Goal: Check status: Check status

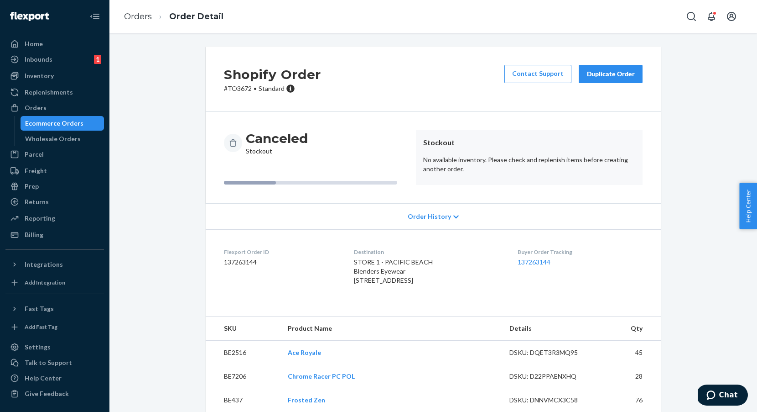
click at [440, 221] on div "Order History" at bounding box center [433, 216] width 455 height 26
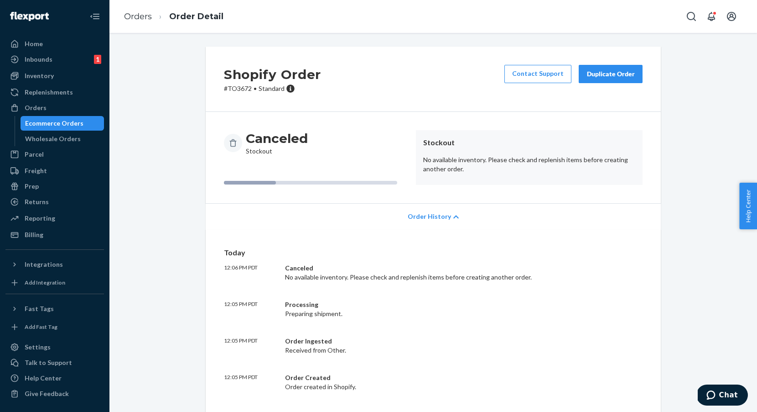
click at [433, 219] on span "Order History" at bounding box center [429, 216] width 43 height 9
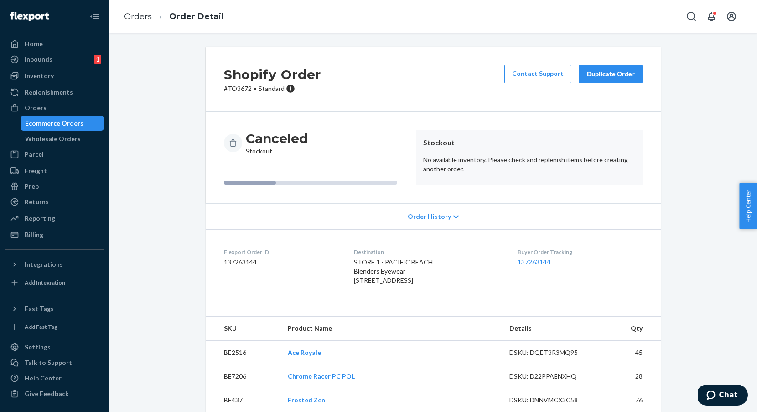
click at [240, 89] on p "# TO3672 • Standard" at bounding box center [272, 88] width 97 height 9
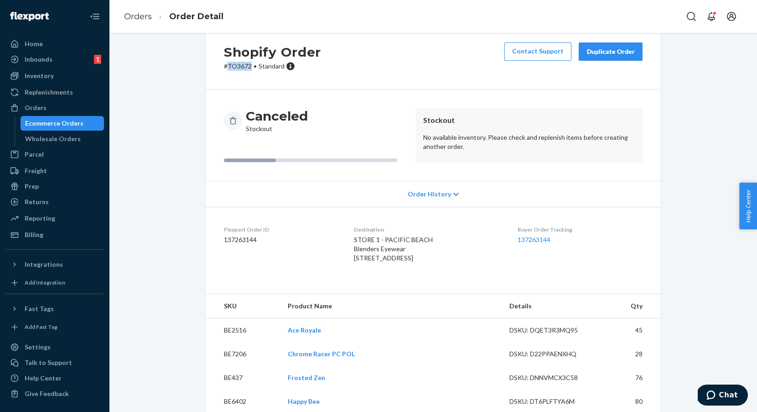
scroll to position [3, 0]
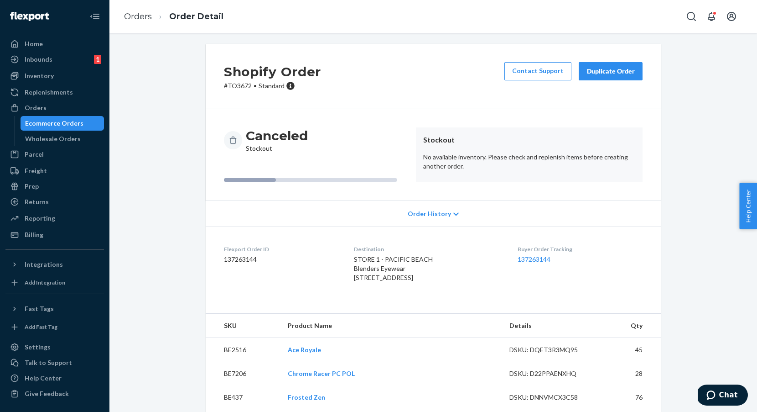
click at [439, 213] on span "Order History" at bounding box center [429, 213] width 43 height 9
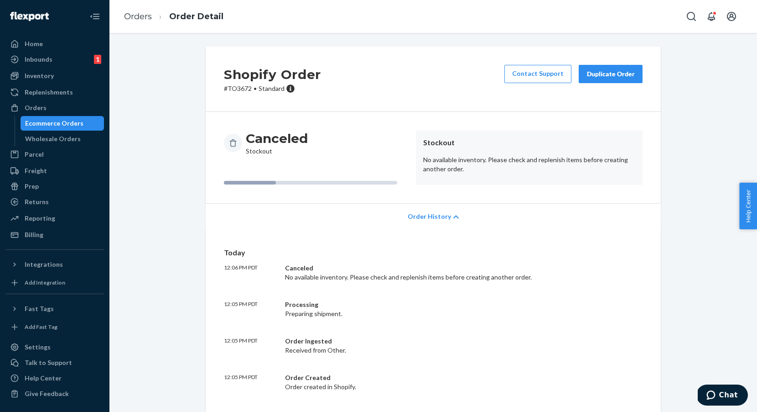
scroll to position [0, 0]
click at [237, 89] on p "# TO3672 • Standard" at bounding box center [272, 88] width 97 height 9
copy p "TO3672"
click at [690, 19] on icon "Open Search Box" at bounding box center [691, 16] width 9 height 9
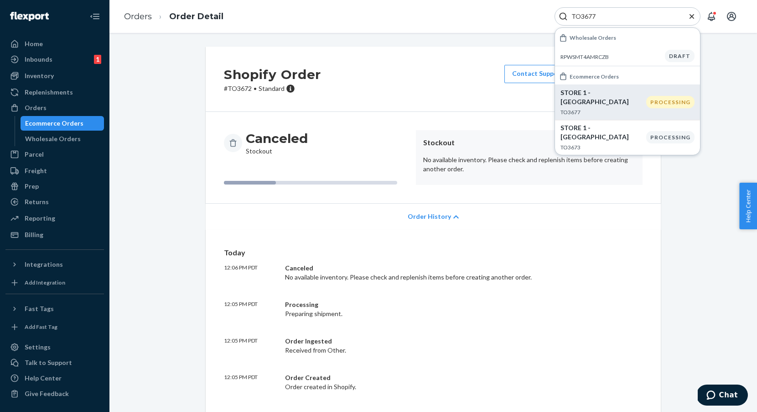
type input "TO3677"
click at [603, 96] on p "STORE 1 - PACIFIC BEACH" at bounding box center [604, 97] width 86 height 18
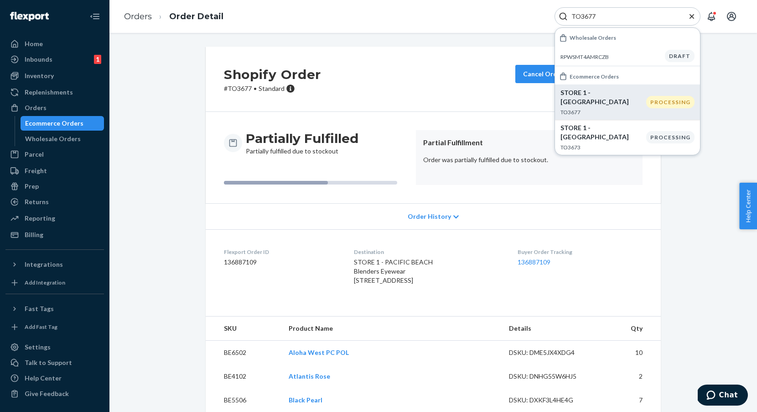
click at [430, 213] on span "Order History" at bounding box center [429, 216] width 43 height 9
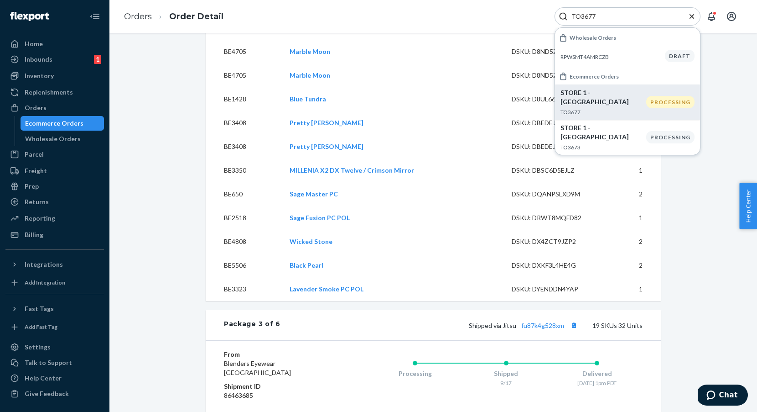
scroll to position [1753, 0]
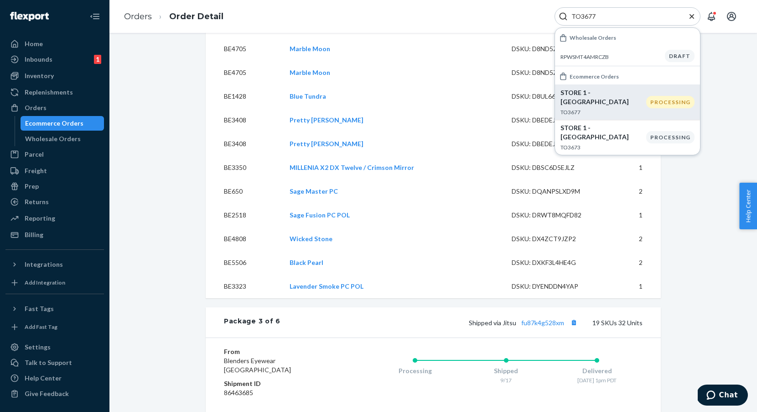
click at [186, 127] on div "Shopify Order # TO3677 • Standard Cancel Order Duplicate Order Partially Fulfil…" at bounding box center [433, 86] width 634 height 3587
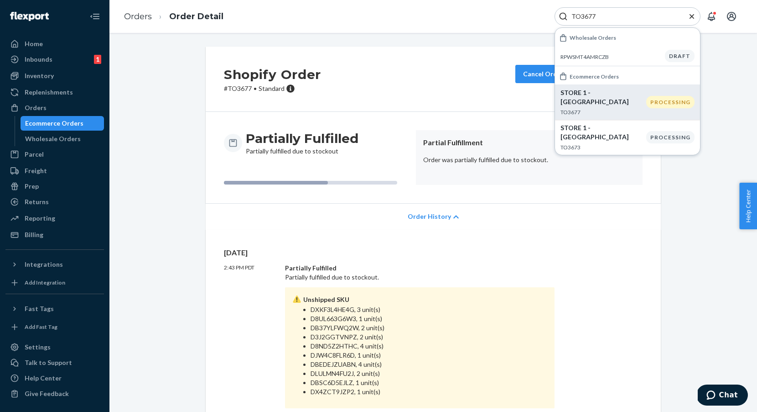
scroll to position [0, 0]
click at [240, 91] on p "# TO3677 • Standard" at bounding box center [272, 88] width 97 height 9
copy p "TO3677"
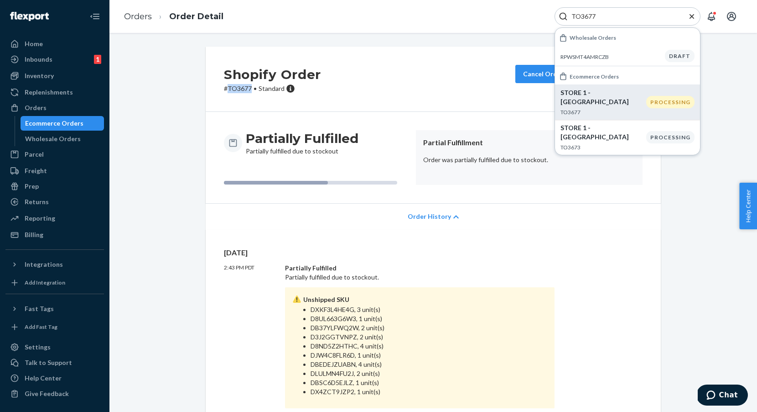
click at [239, 87] on p "# TO3677 • Standard" at bounding box center [272, 88] width 97 height 9
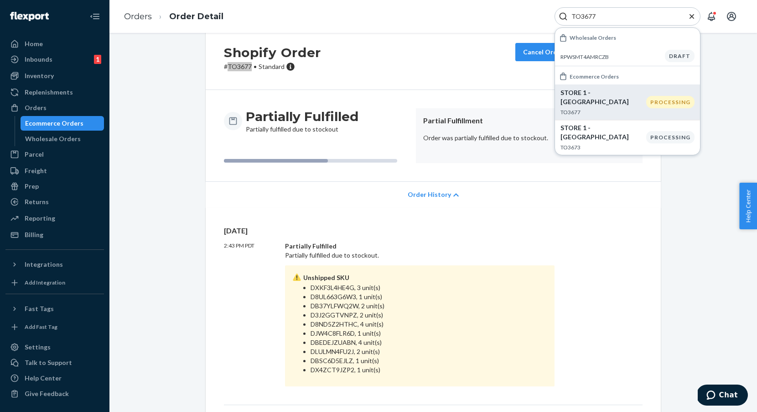
scroll to position [22, 0]
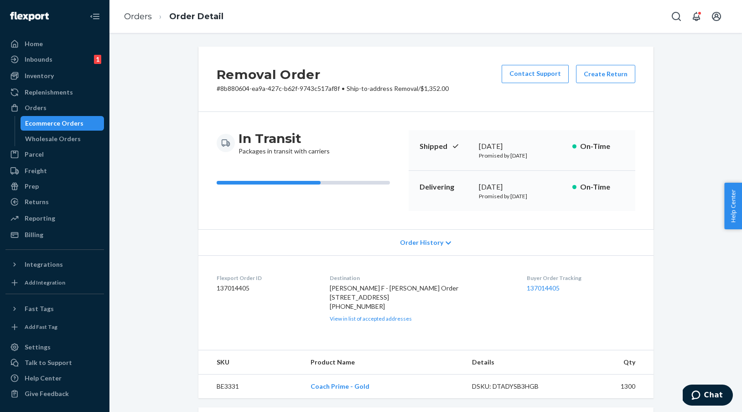
click at [443, 236] on div "Order History" at bounding box center [425, 242] width 455 height 26
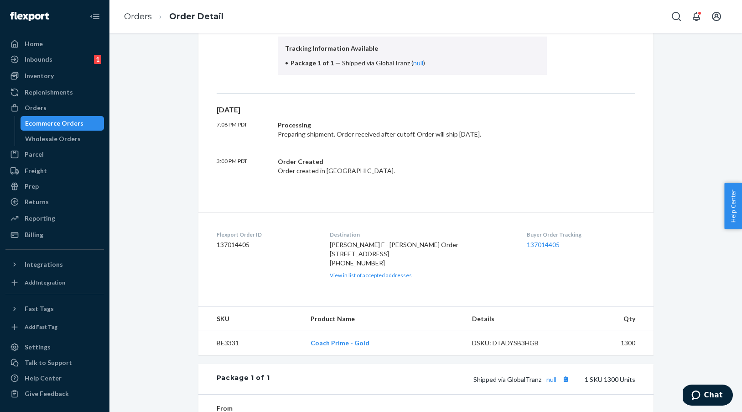
scroll to position [289, 0]
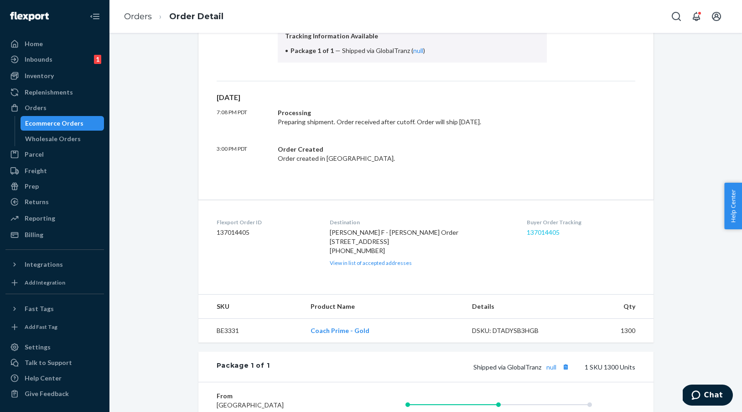
click at [540, 230] on link "137014405" at bounding box center [543, 232] width 33 height 8
